Goal: Find specific page/section: Find specific page/section

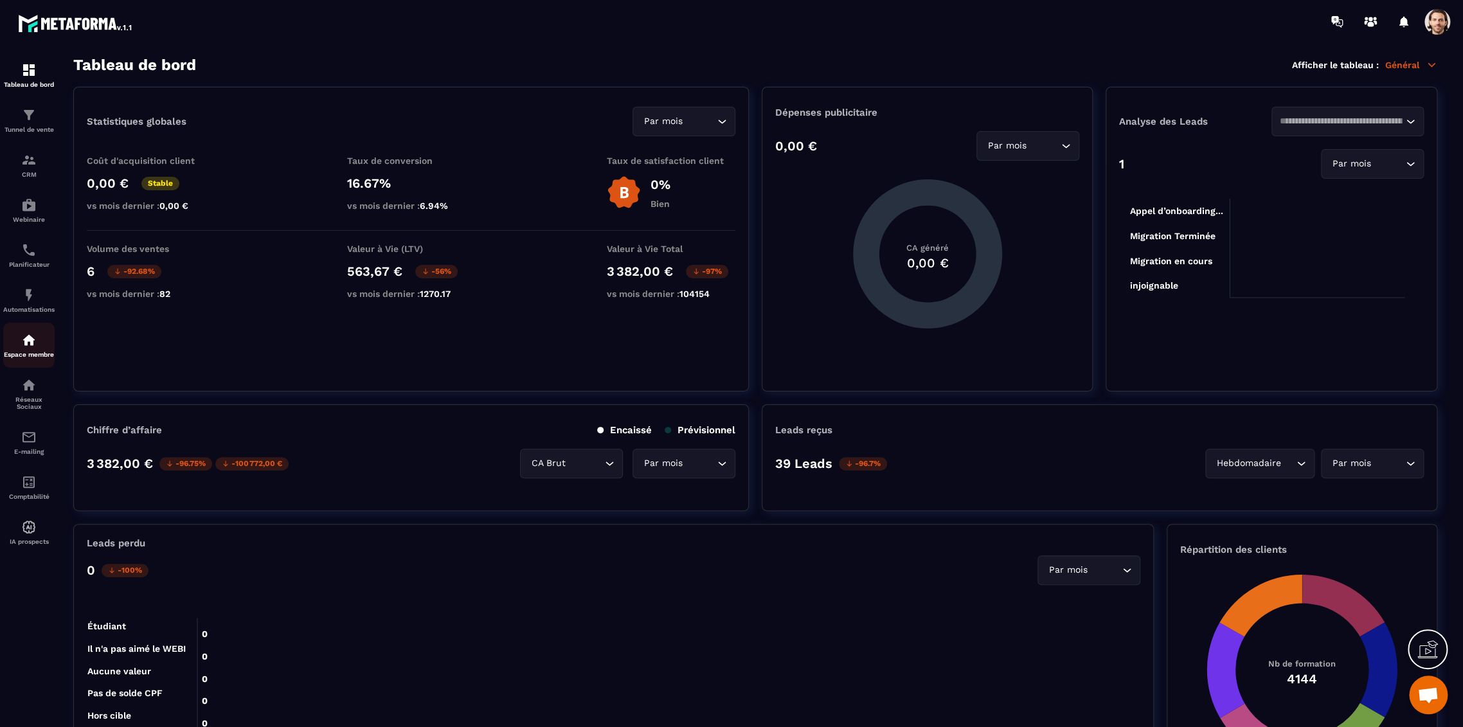
click at [26, 347] on img at bounding box center [28, 339] width 15 height 15
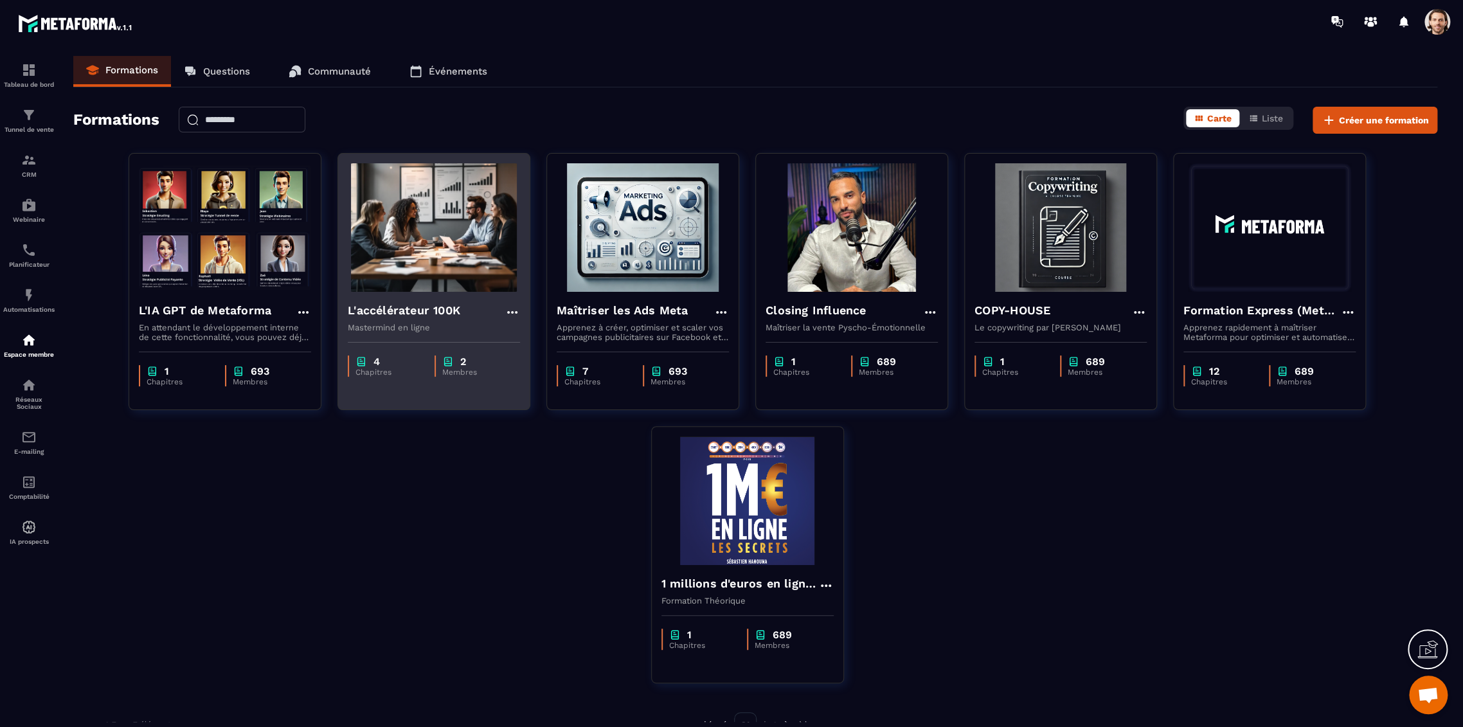
click at [408, 308] on h4 "L'accélérateur 100K" at bounding box center [404, 310] width 112 height 18
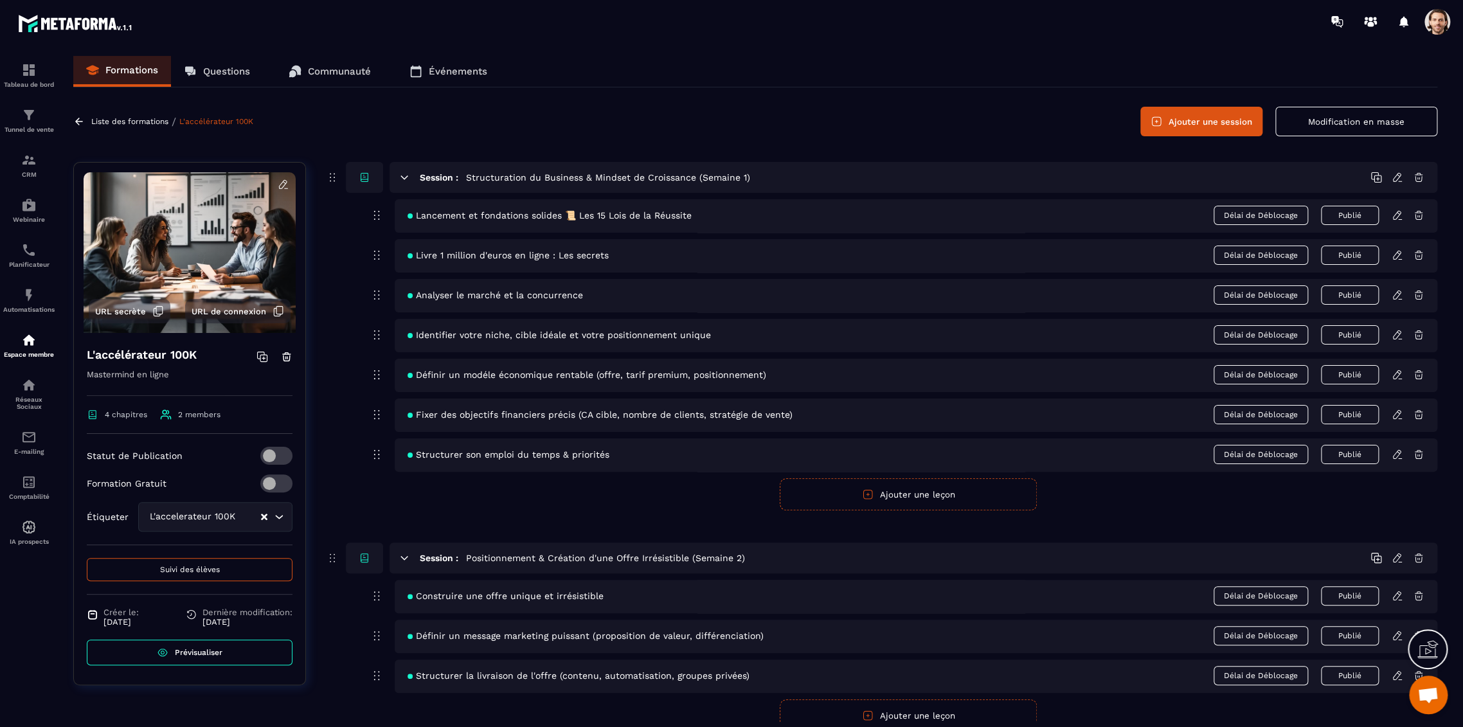
click at [265, 517] on icon "Clear Selected" at bounding box center [264, 517] width 6 height 6
click at [226, 525] on div "Loading..." at bounding box center [215, 517] width 154 height 30
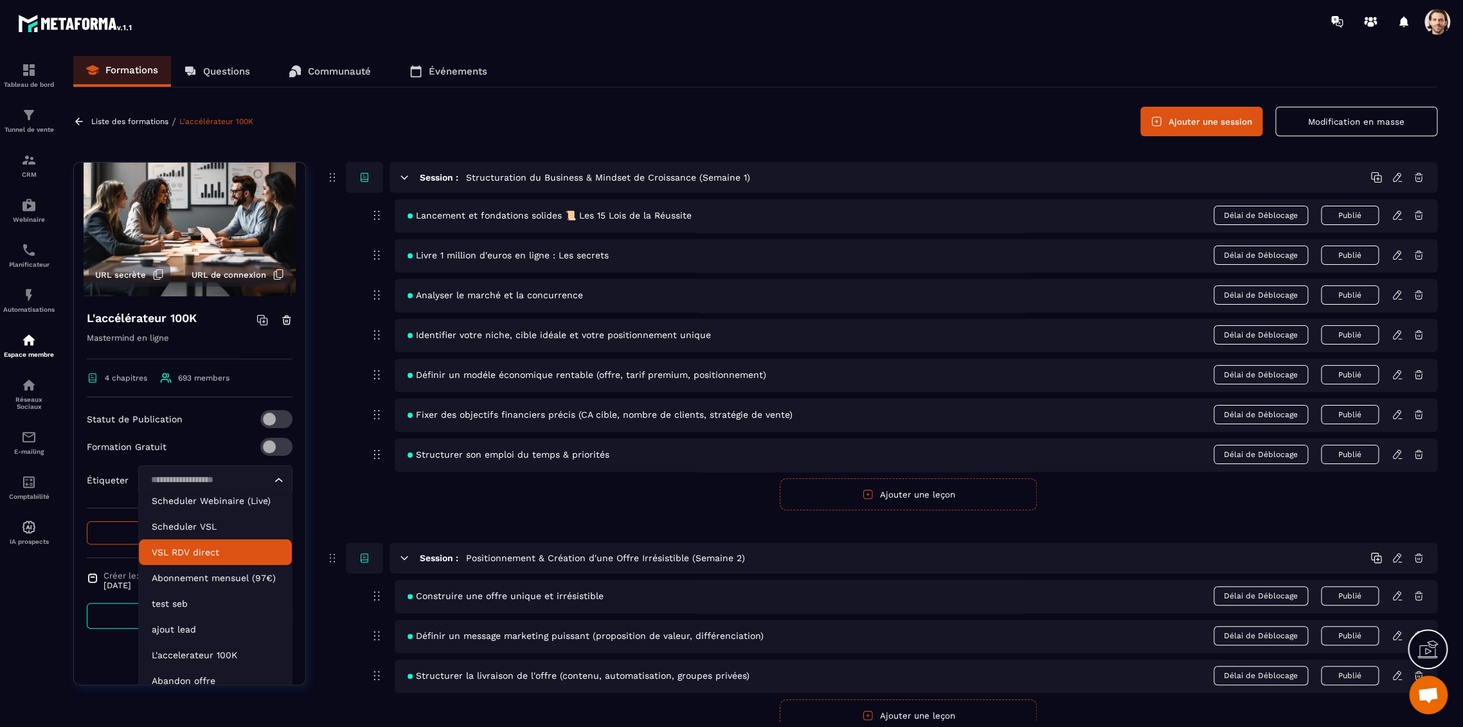
scroll to position [70, 0]
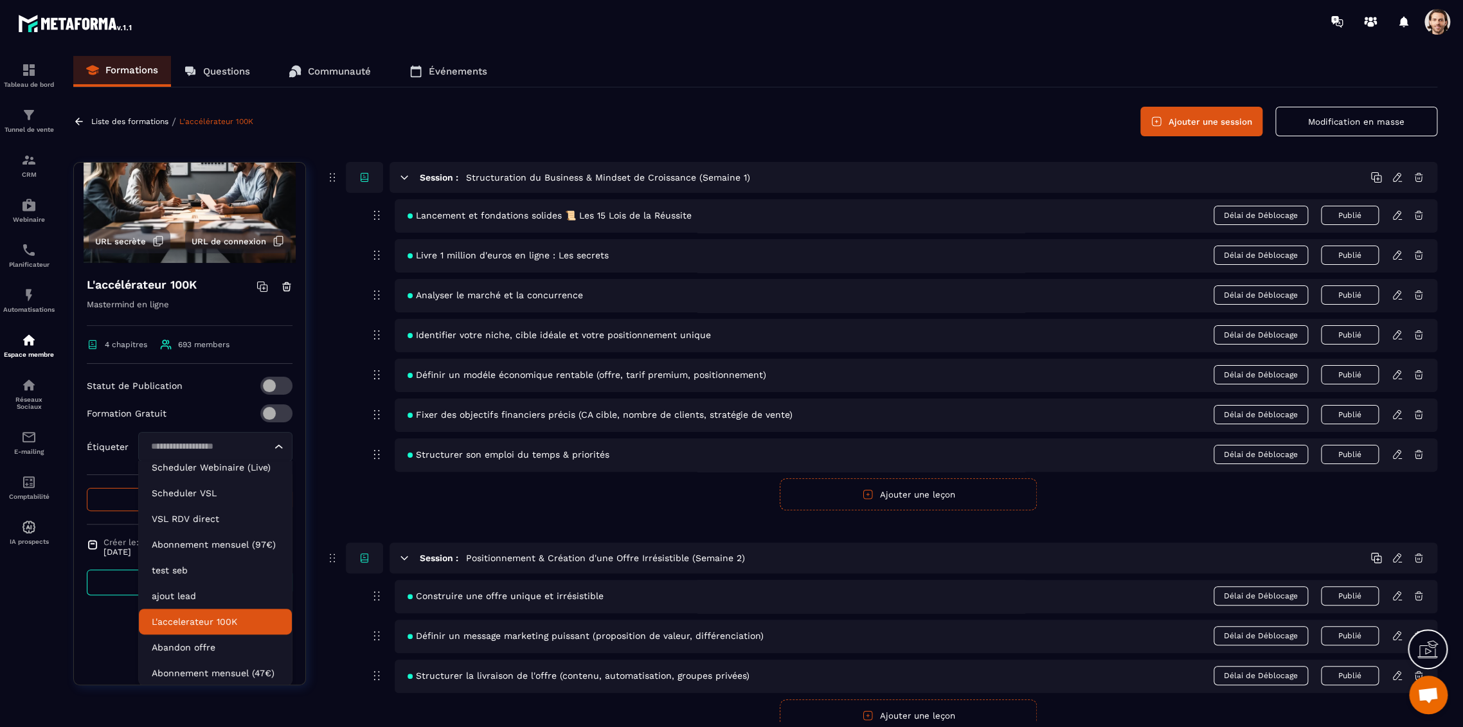
click at [201, 618] on p "L'accelerateur 100K" at bounding box center [215, 621] width 127 height 13
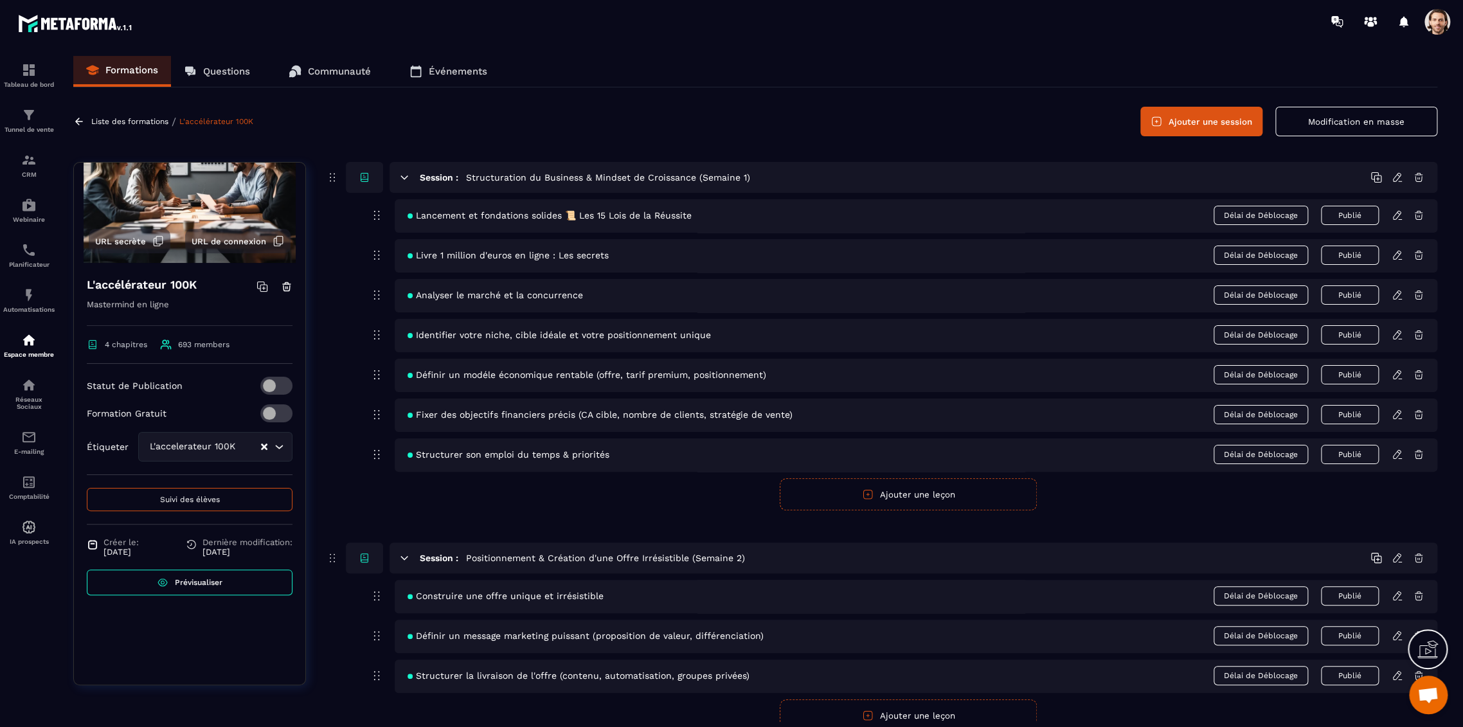
scroll to position [0, 0]
